Goal: Task Accomplishment & Management: Manage account settings

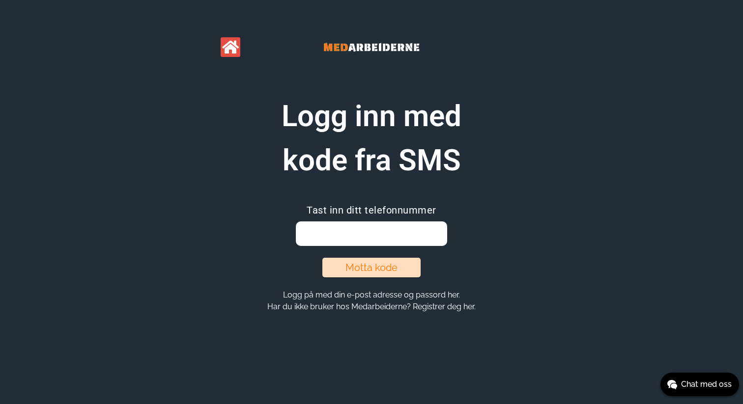
click at [373, 234] on input "email" at bounding box center [371, 234] width 151 height 25
click at [360, 231] on input "email" at bounding box center [371, 234] width 151 height 25
type input "93448051"
click at [370, 272] on button "Motta kode" at bounding box center [371, 268] width 98 height 20
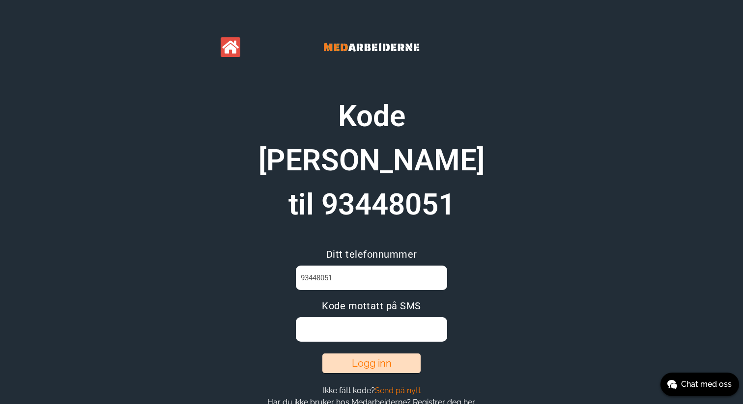
click at [349, 317] on input at bounding box center [371, 329] width 151 height 25
type input "L85W03ZP"
click at [377, 354] on button "Logg inn" at bounding box center [371, 364] width 98 height 20
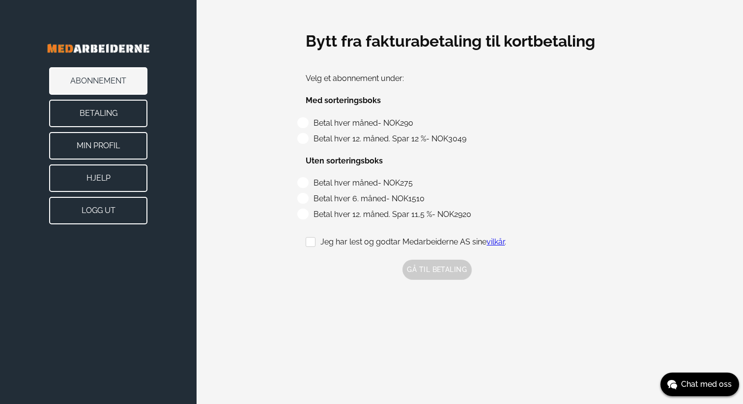
click at [312, 240] on label "Jeg har lest og godtar Medarbeiderne AS sine vilkår ." at bounding box center [406, 241] width 200 height 9
checkbox input "true"
click at [108, 141] on button "Min Profil" at bounding box center [98, 146] width 98 height 28
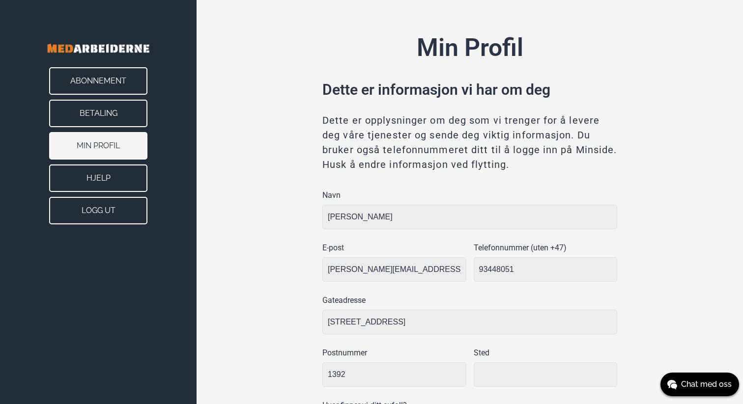
type input "Vettre"
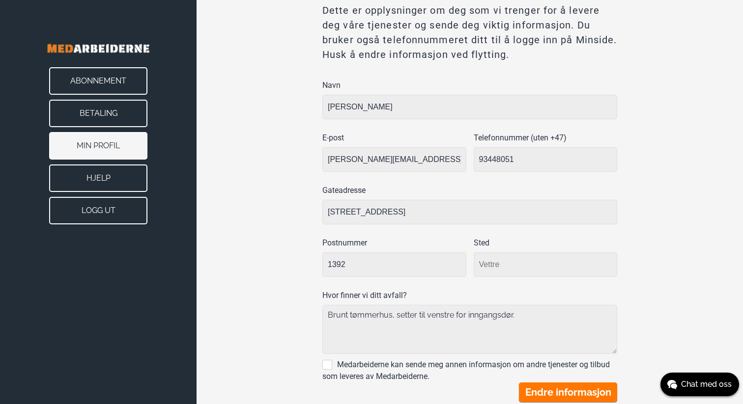
scroll to position [138, 0]
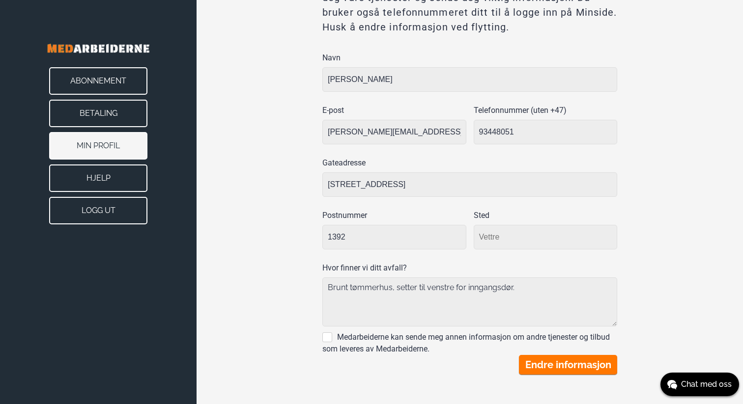
click at [108, 82] on button "Abonnement" at bounding box center [98, 81] width 98 height 28
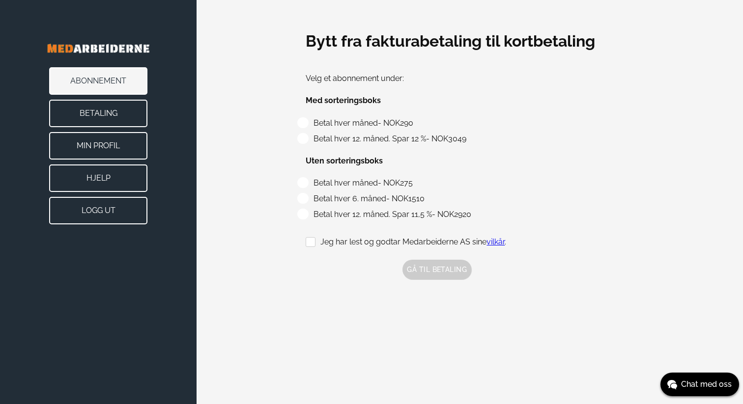
click at [105, 109] on button "Betaling" at bounding box center [98, 114] width 98 height 28
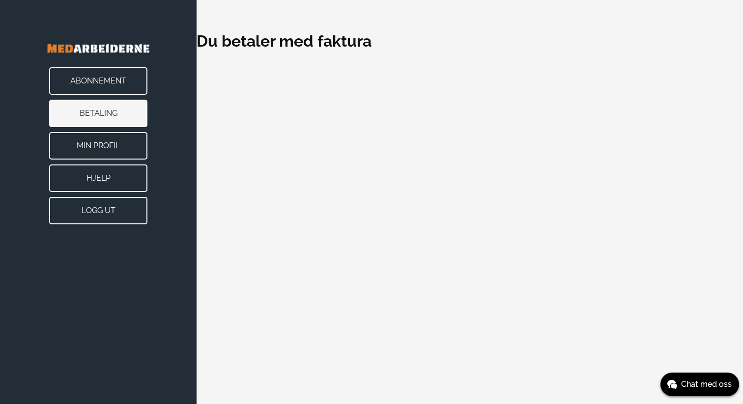
click at [117, 78] on button "Abonnement" at bounding box center [98, 81] width 98 height 28
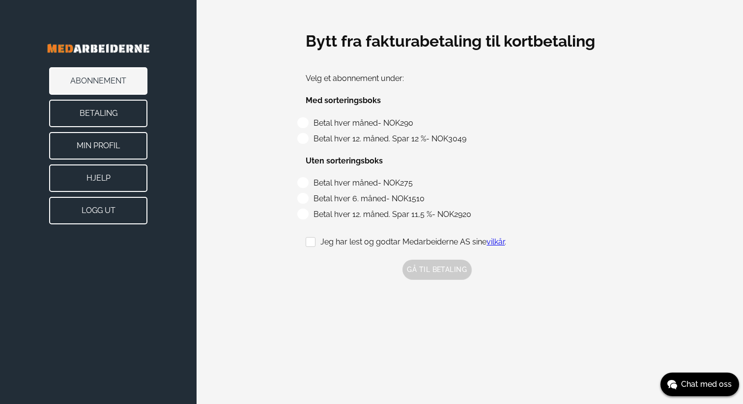
click at [109, 143] on button "Min Profil" at bounding box center [98, 146] width 98 height 28
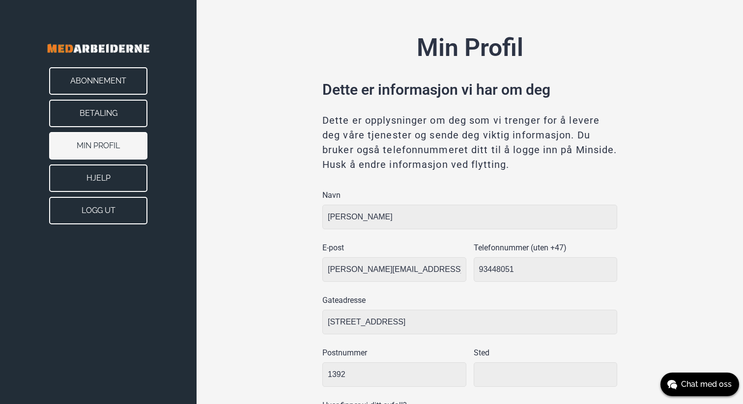
type input "Vettre"
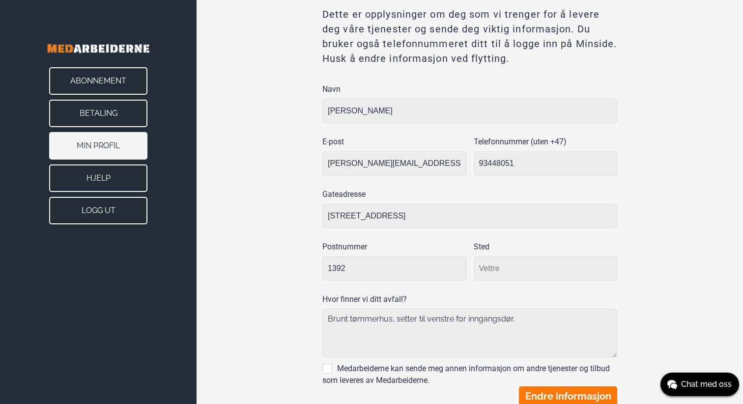
scroll to position [138, 0]
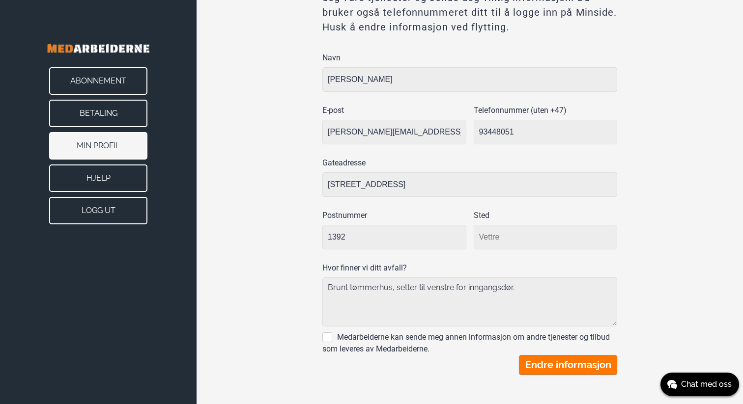
click at [115, 176] on button "Hjelp" at bounding box center [98, 179] width 98 height 28
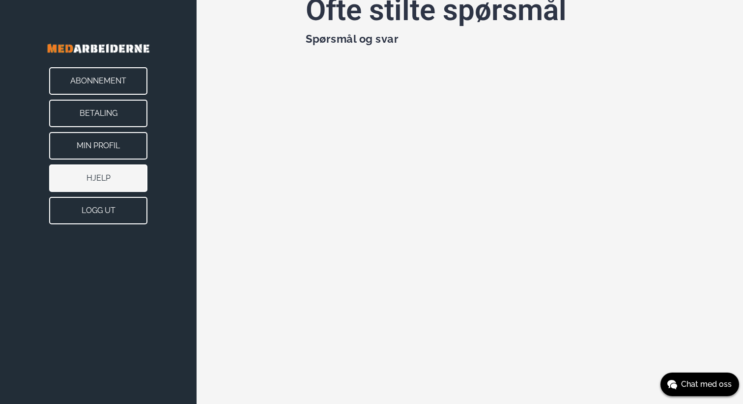
scroll to position [51, 0]
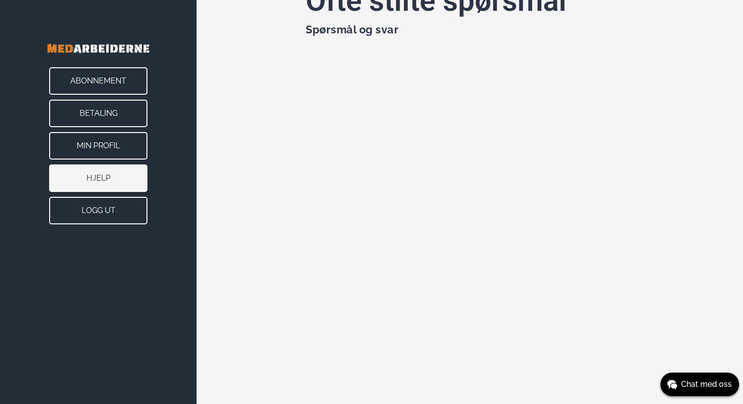
click at [118, 82] on button "Abonnement" at bounding box center [98, 81] width 98 height 28
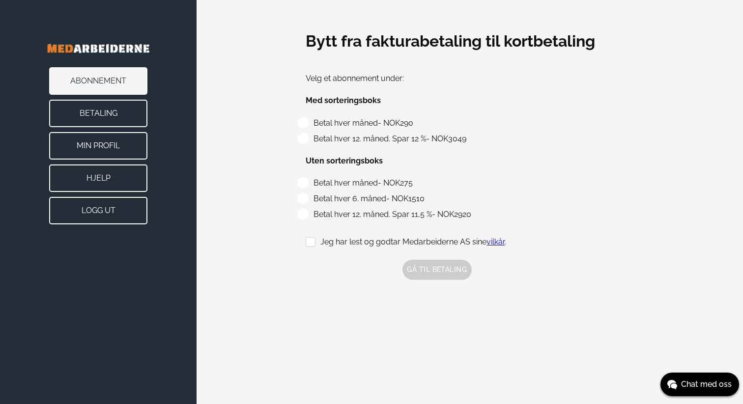
click at [120, 183] on button "Hjelp" at bounding box center [98, 179] width 98 height 28
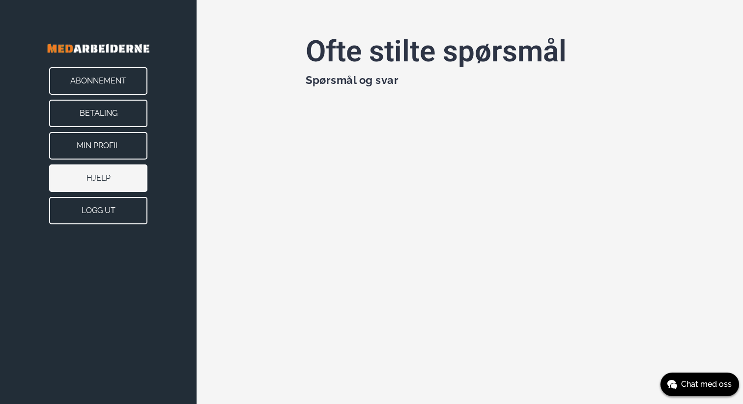
scroll to position [56, 0]
